Goal: Information Seeking & Learning: Learn about a topic

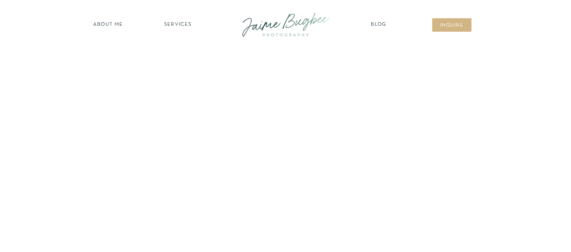
click at [171, 22] on nav "SERVICES" at bounding box center [177, 25] width 45 height 8
click at [179, 79] on nav "BUSINESSES" at bounding box center [177, 80] width 61 height 8
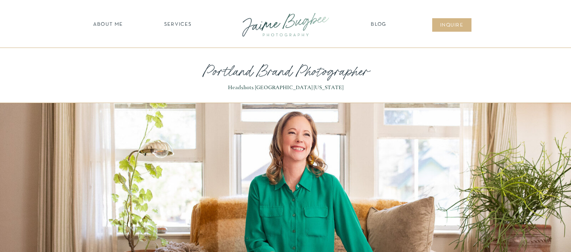
click at [178, 26] on nav "SERVICES" at bounding box center [177, 25] width 45 height 8
click at [169, 90] on nav "FOR PHOTOGS" at bounding box center [177, 92] width 61 height 8
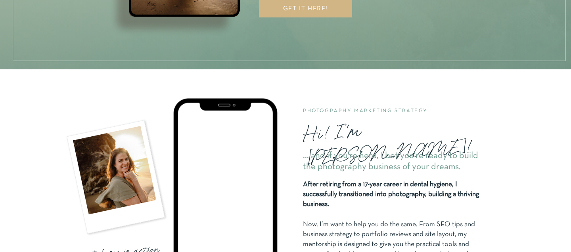
scroll to position [668, 0]
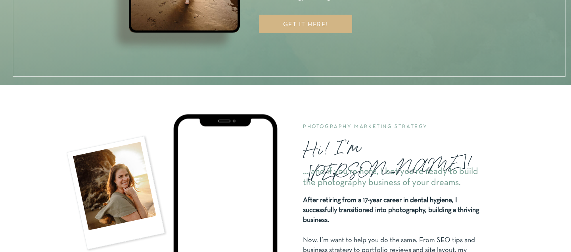
click at [340, 30] on div at bounding box center [305, 24] width 93 height 19
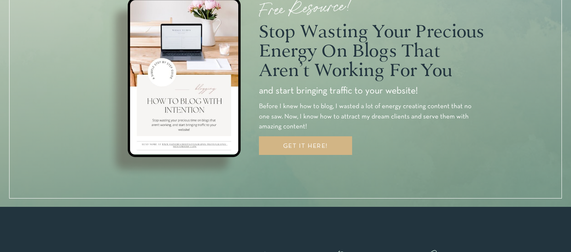
scroll to position [2485, 0]
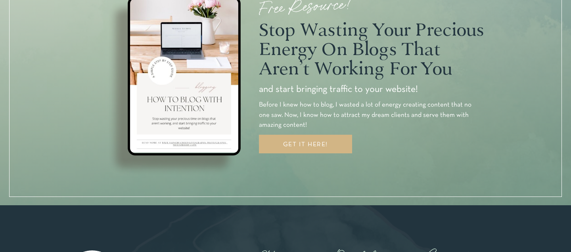
click at [311, 146] on div "GET IT HERE!" at bounding box center [305, 145] width 75 height 8
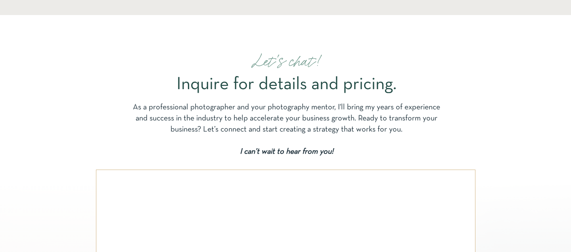
scroll to position [1806, 0]
